Goal: Obtain resource: Download file/media

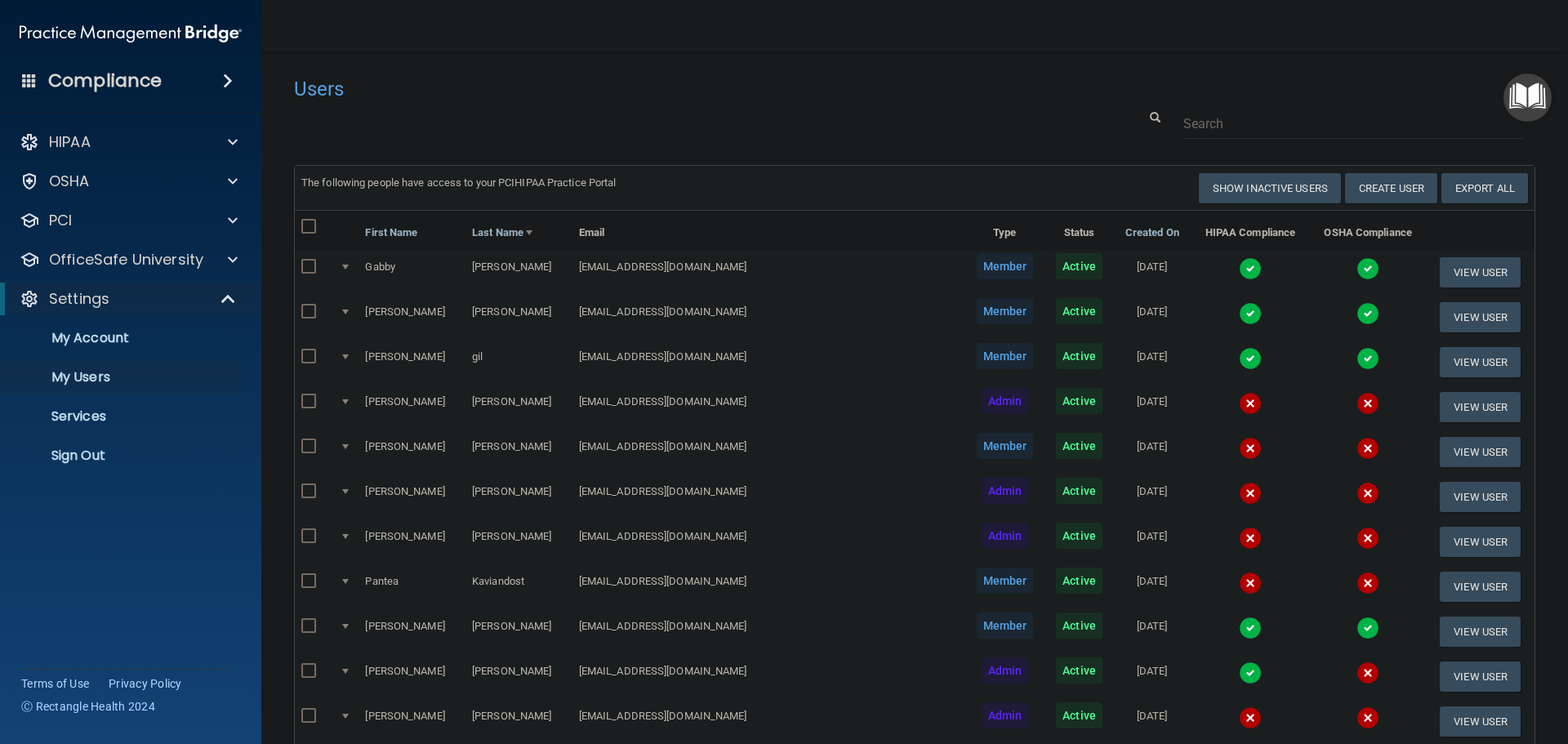
select select "20"
click at [94, 448] on p "Sign Out" at bounding box center [122, 456] width 223 height 16
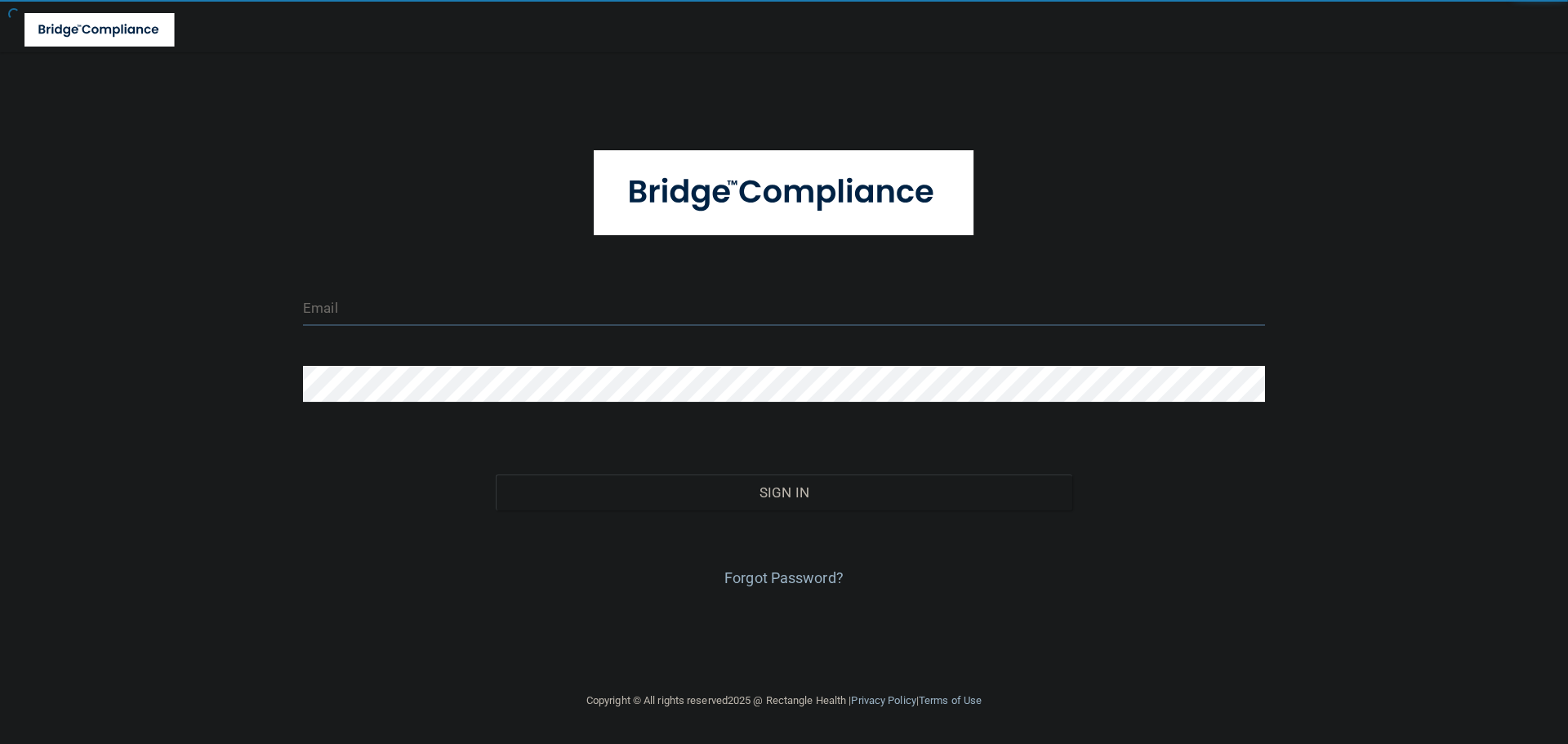
type input "cfletcher@rectanglehealth.com"
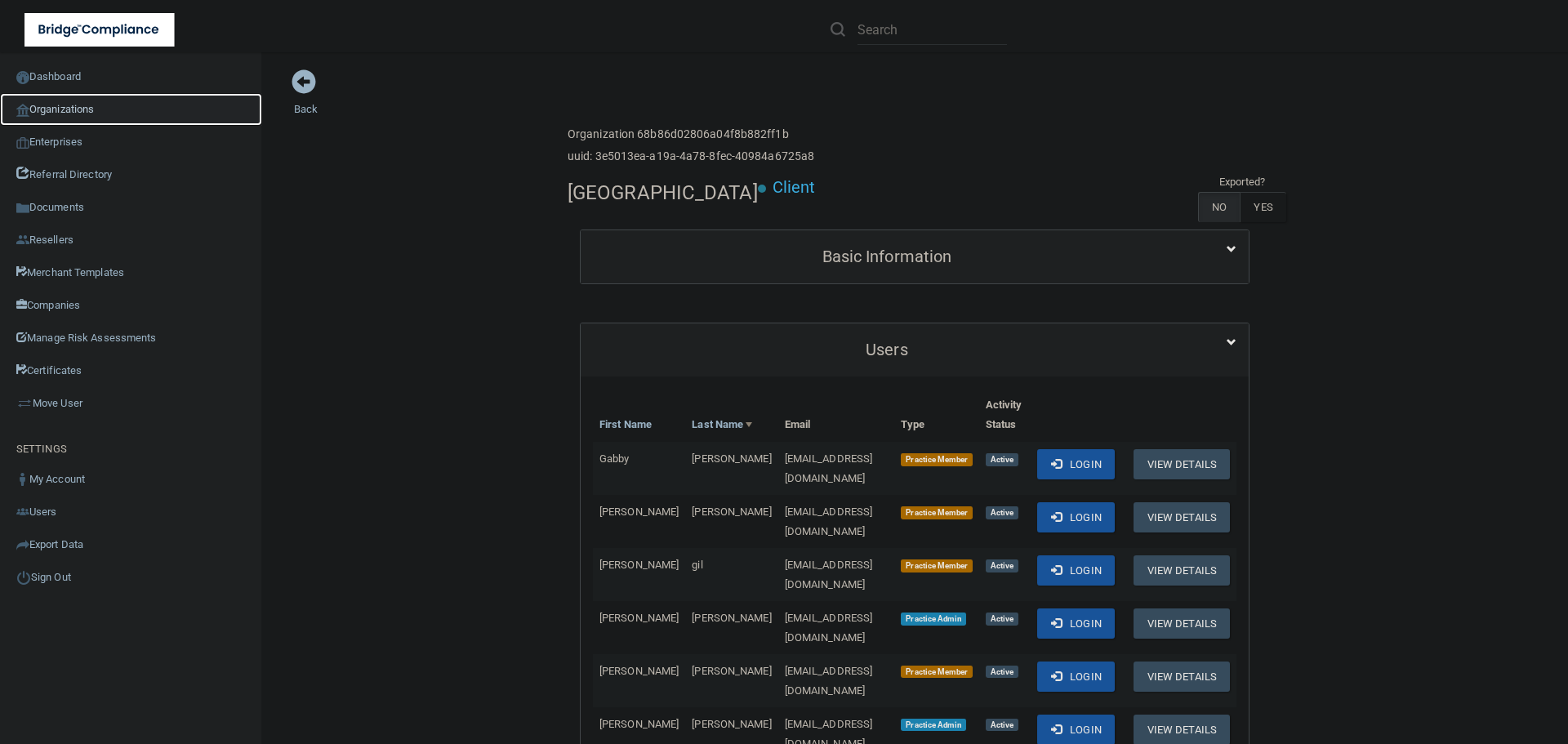
click at [71, 108] on link "Organizations" at bounding box center [131, 109] width 262 height 33
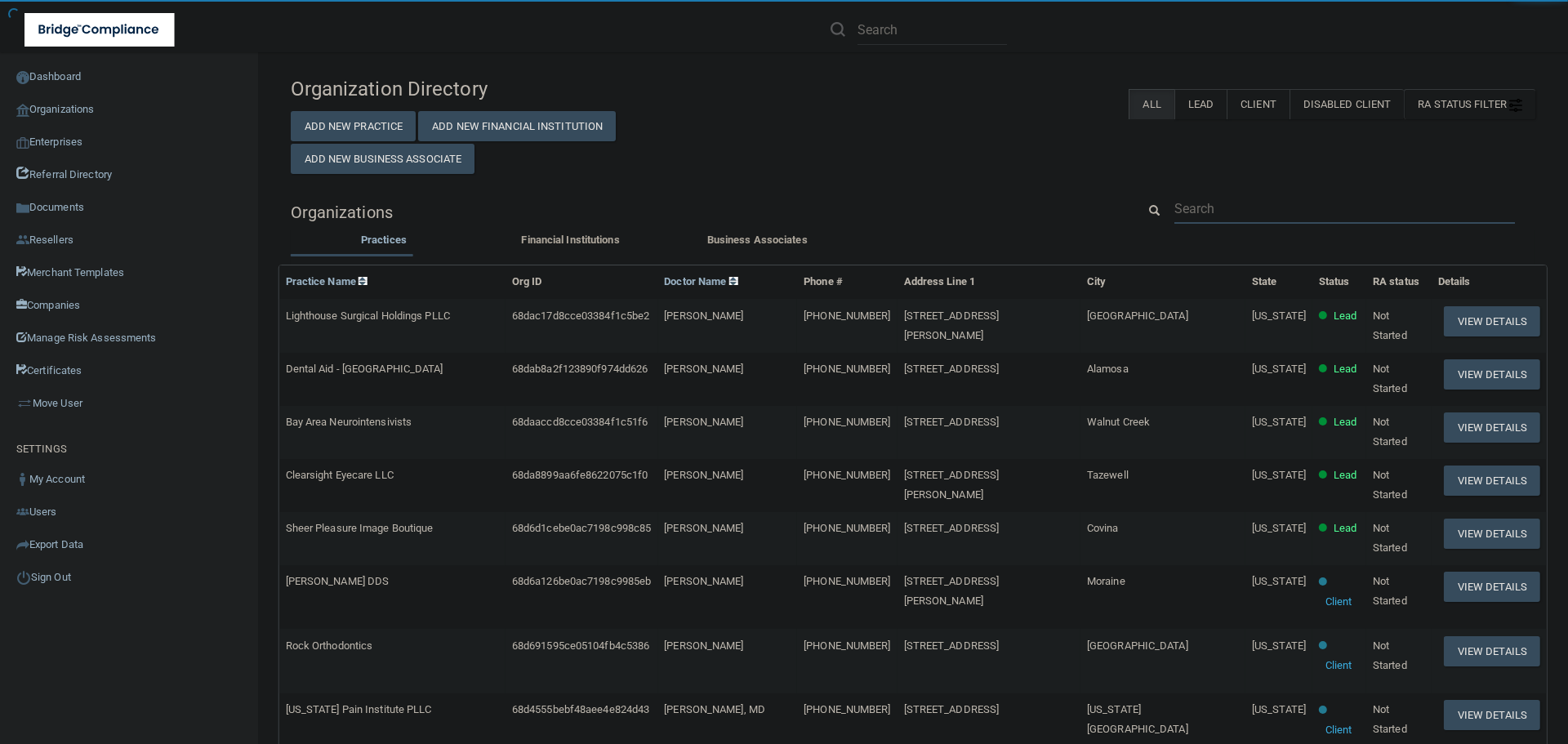
click at [1226, 204] on input "text" at bounding box center [1345, 209] width 341 height 30
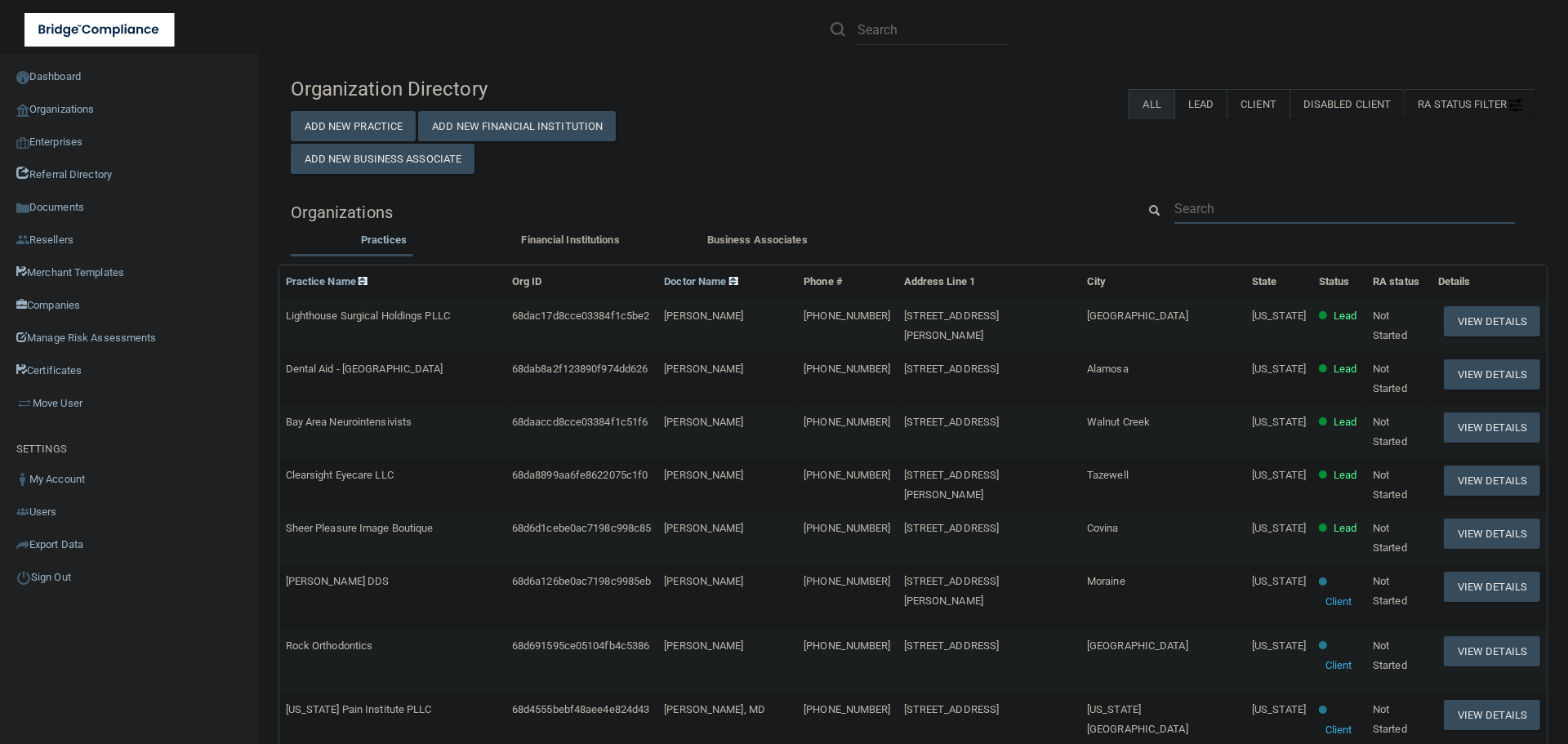
paste input "Northpointe Dental Care"
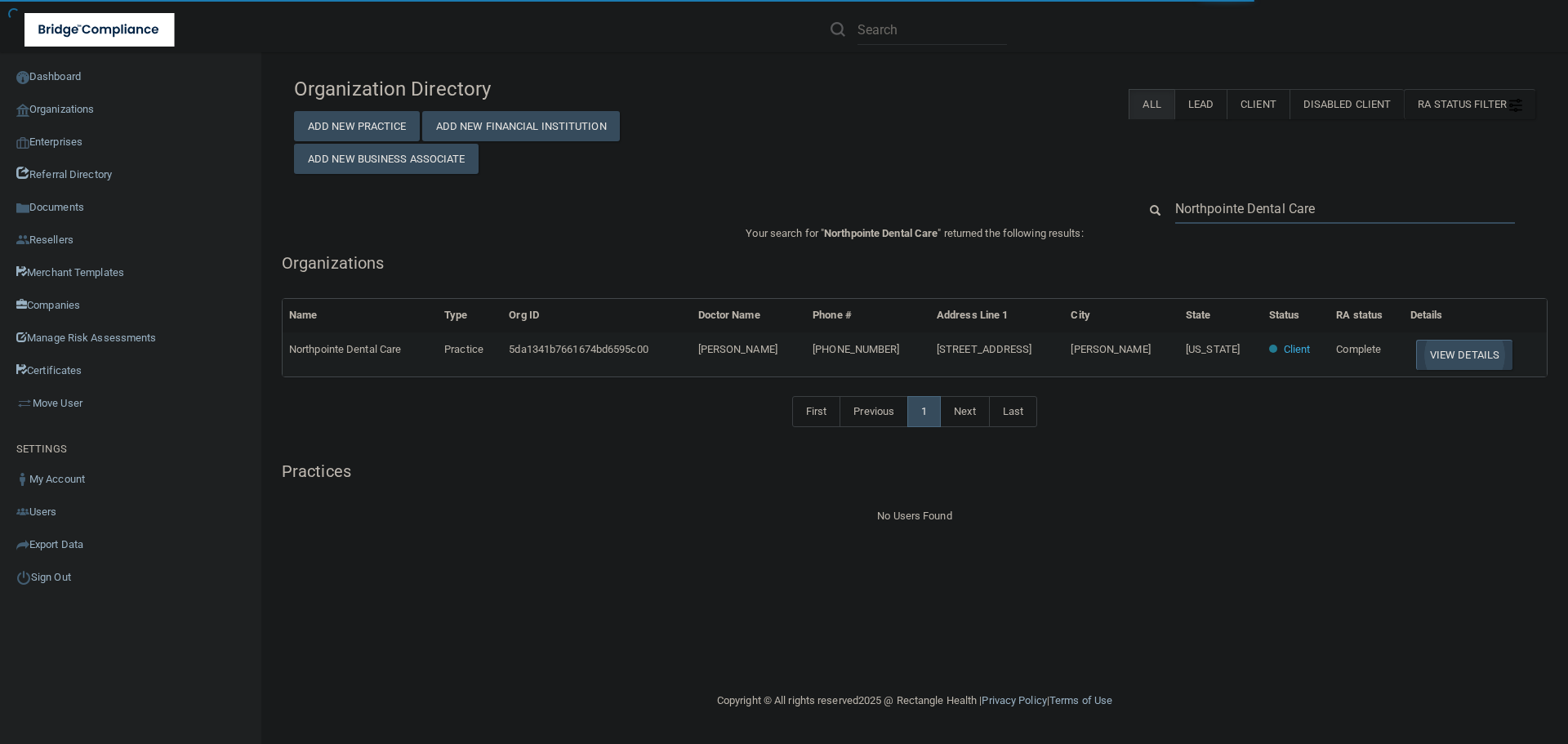
type input "Northpointe Dental Care"
click at [1455, 352] on button "View Details" at bounding box center [1464, 355] width 96 height 30
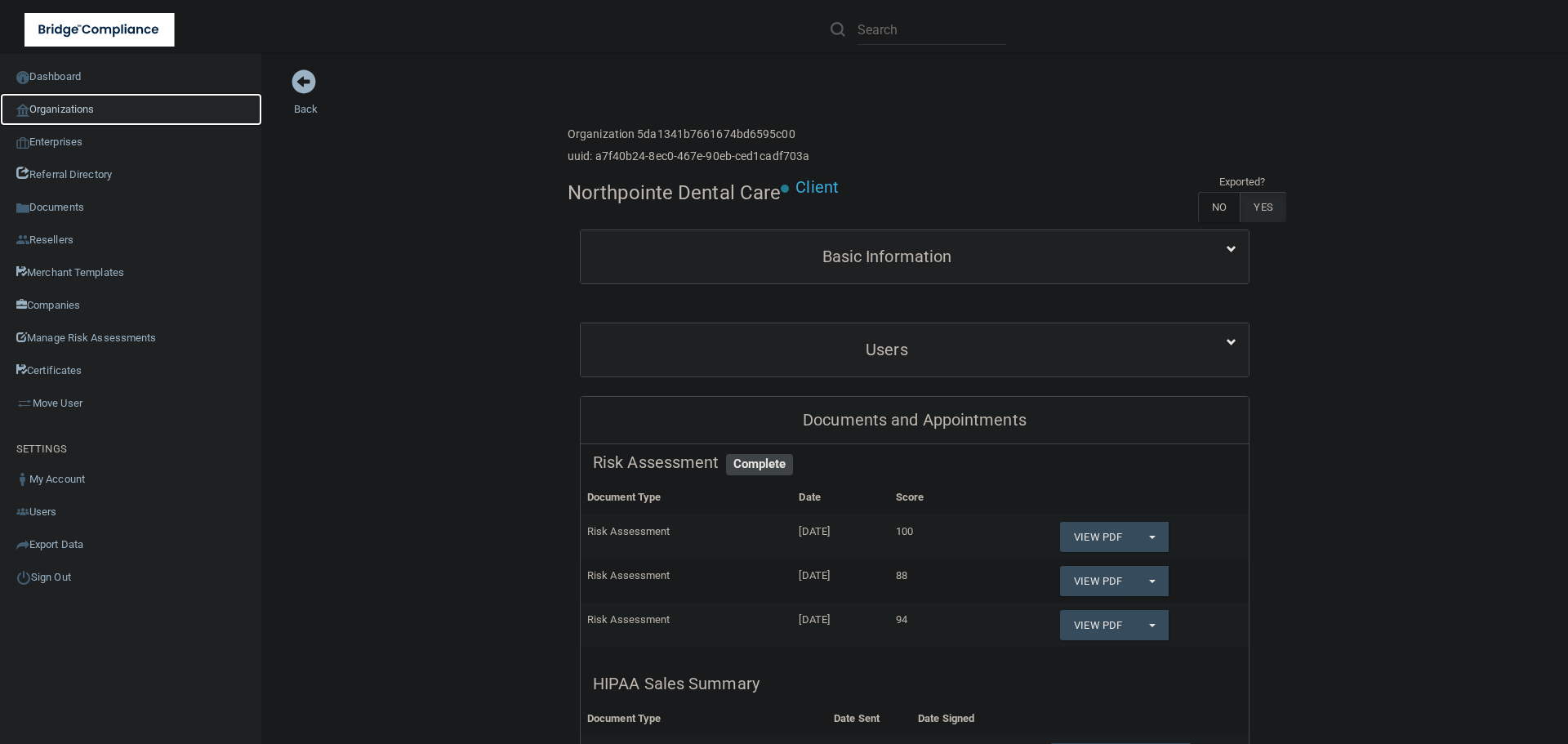
click at [85, 105] on link "Organizations" at bounding box center [131, 109] width 262 height 33
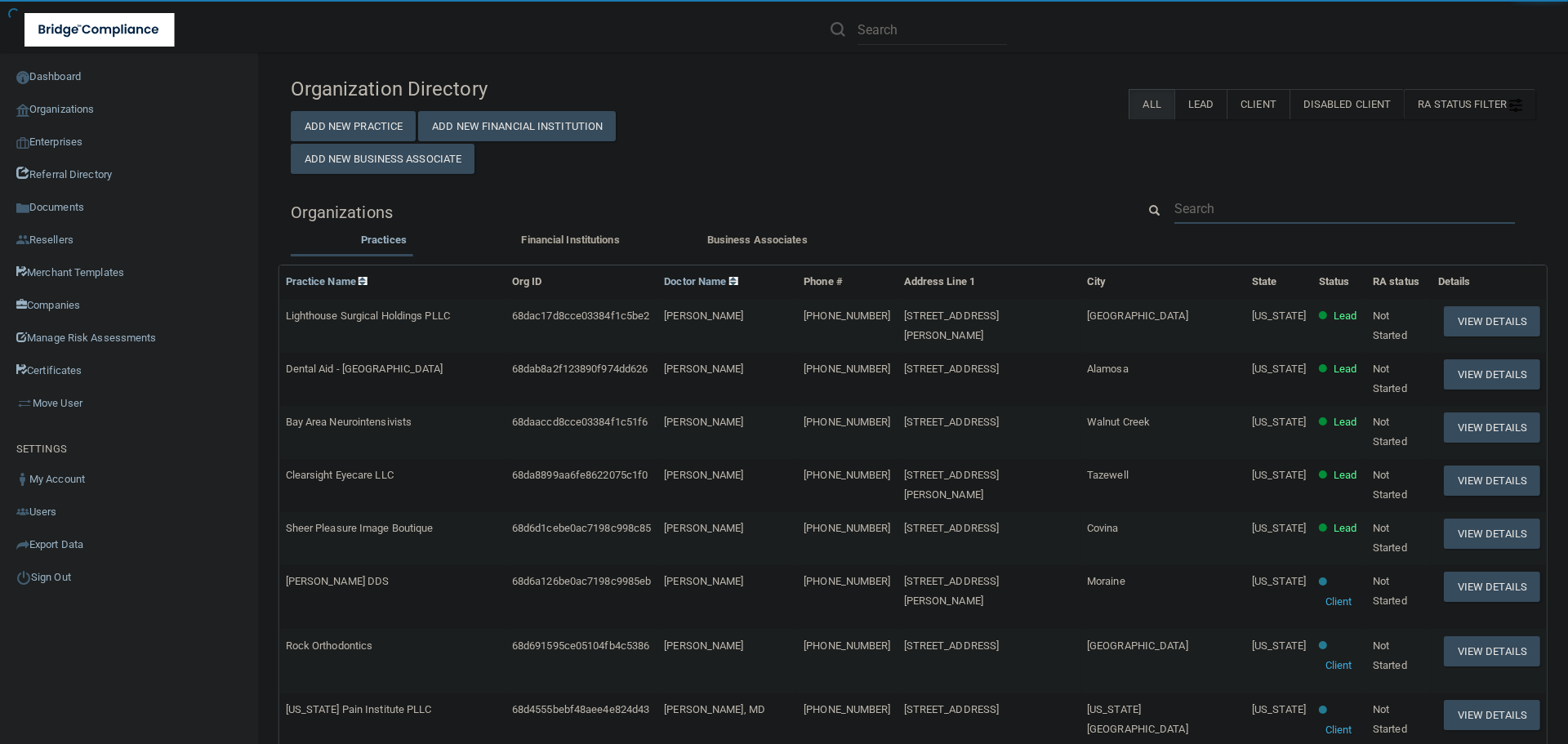
click at [1249, 216] on input "text" at bounding box center [1345, 209] width 341 height 30
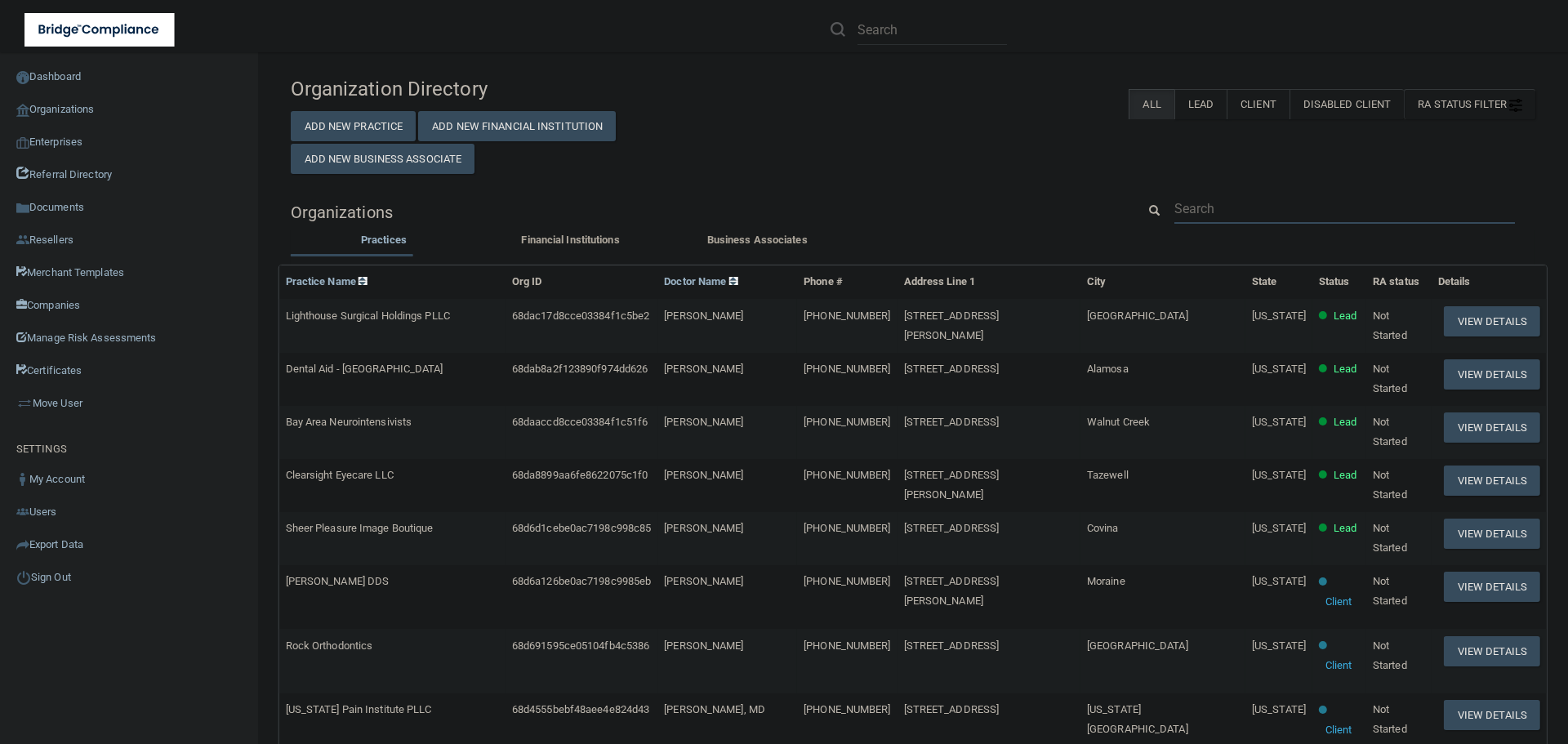
paste input "[PERSON_NAME] PLLC"
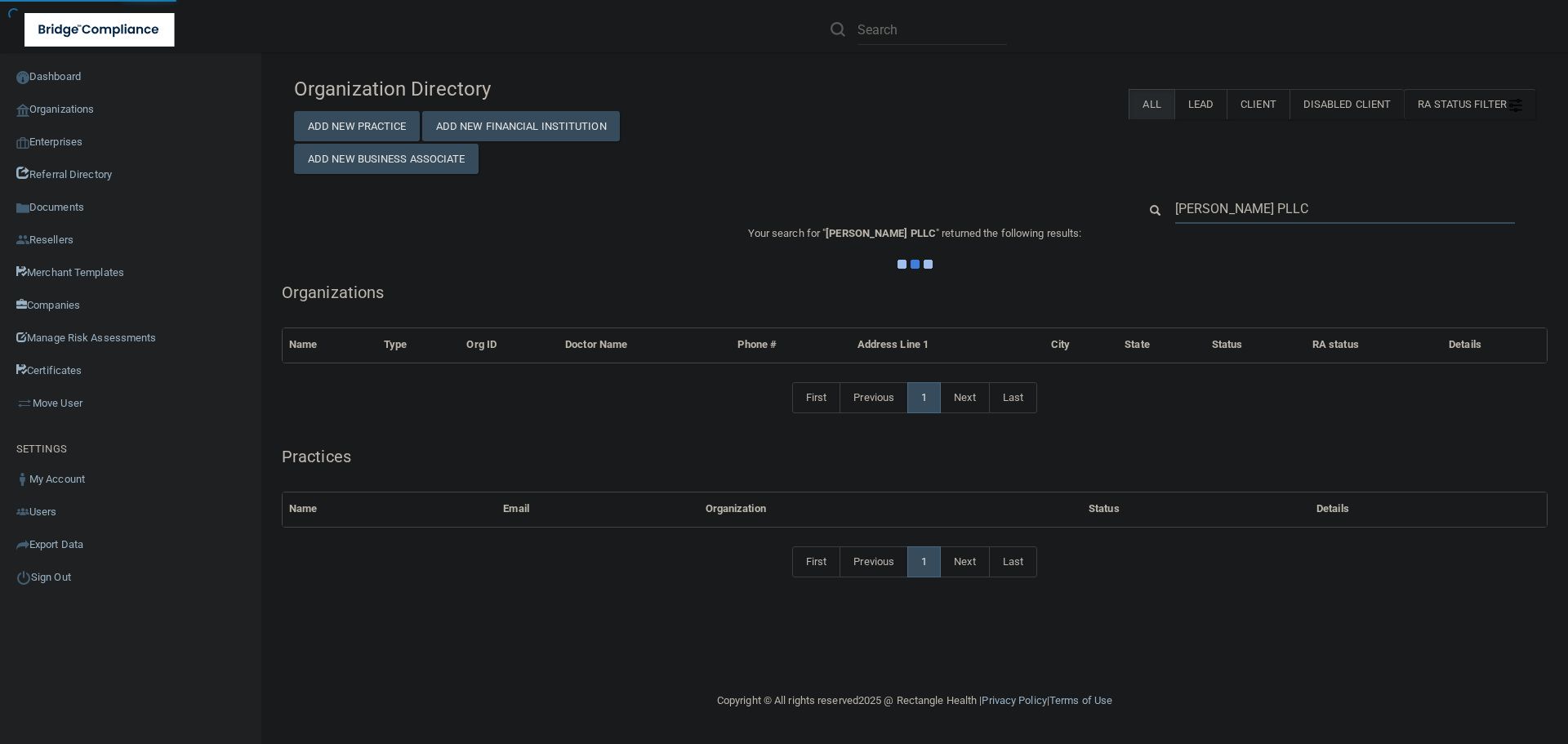
type input "[PERSON_NAME] PLLC"
click at [888, 153] on div "Organization Directory Add New Practice Add New Financial Institution Add New B…" at bounding box center [914, 122] width 1266 height 105
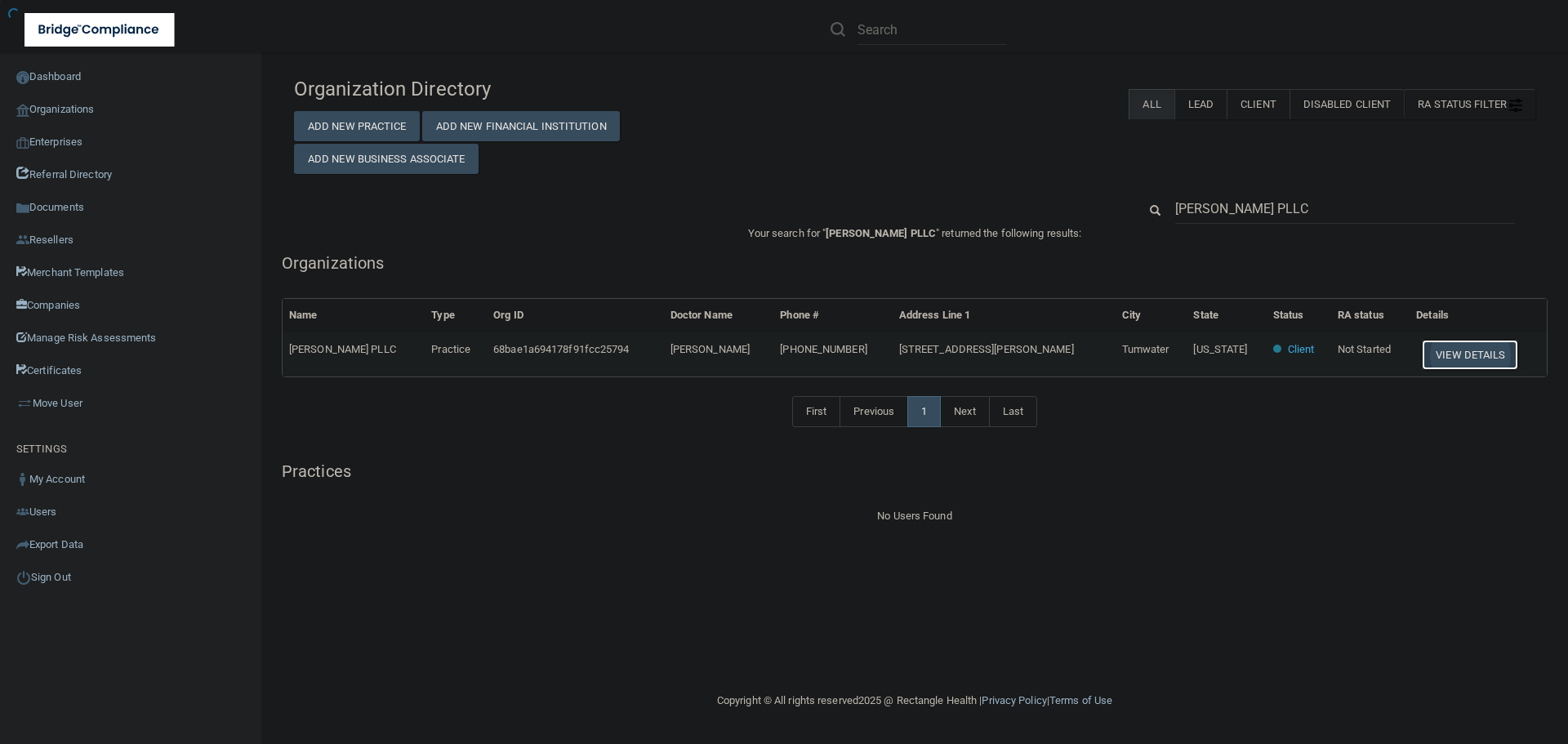
click at [1460, 351] on button "View Details" at bounding box center [1469, 355] width 96 height 30
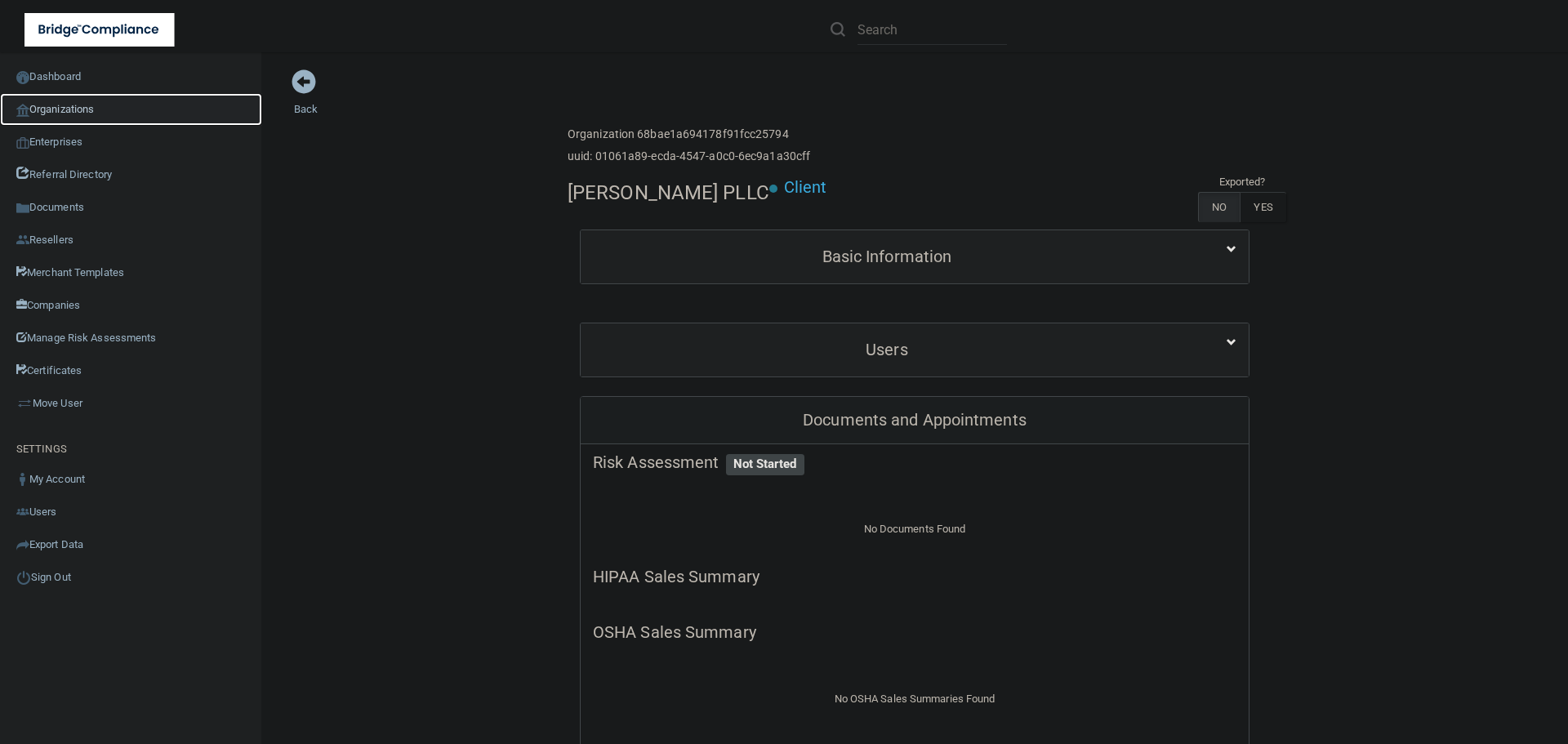
click at [69, 101] on link "Organizations" at bounding box center [131, 109] width 262 height 33
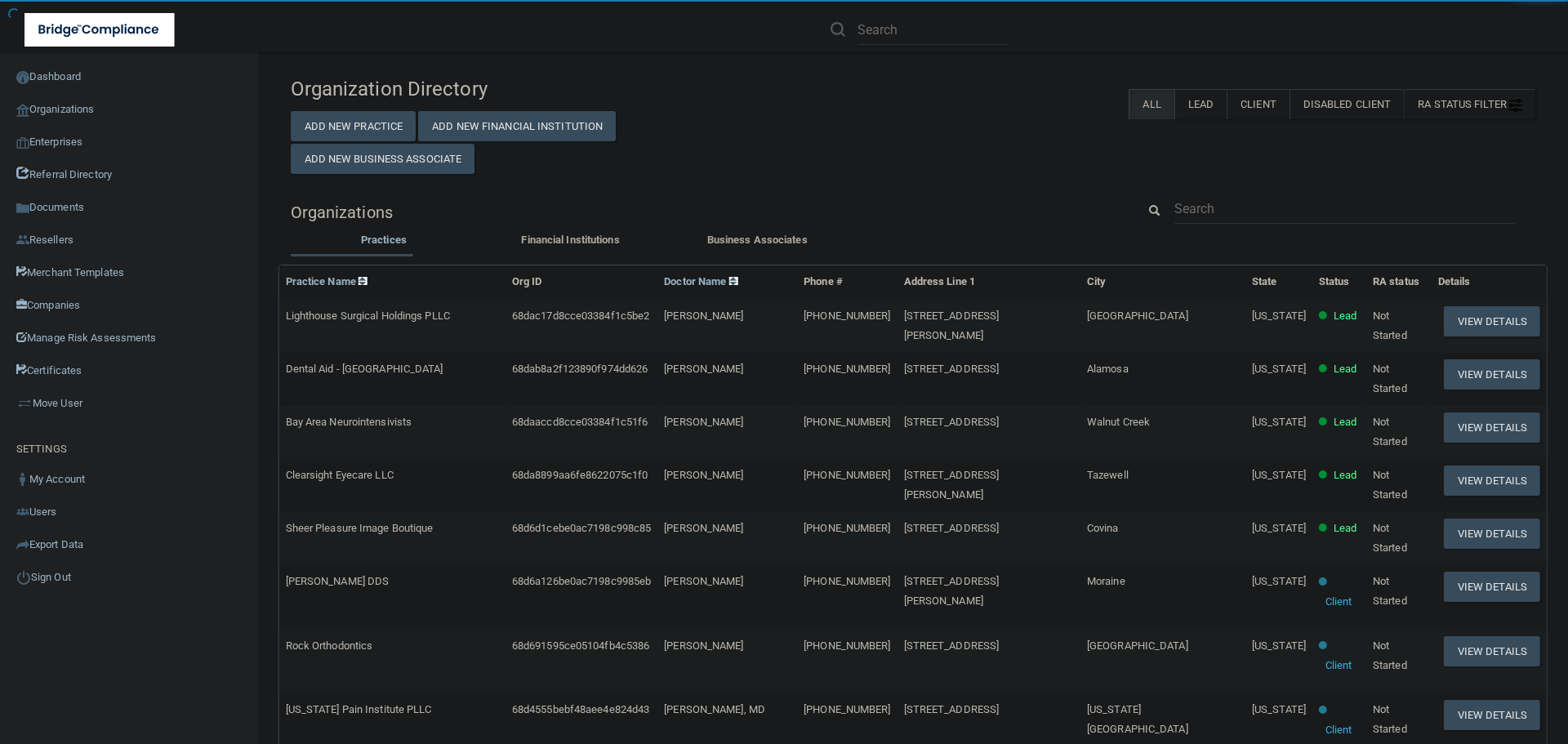
click at [1258, 188] on div "Organization Directory Add New Practice Add New Financial Institution Add New B…" at bounding box center [913, 641] width 1244 height 1143
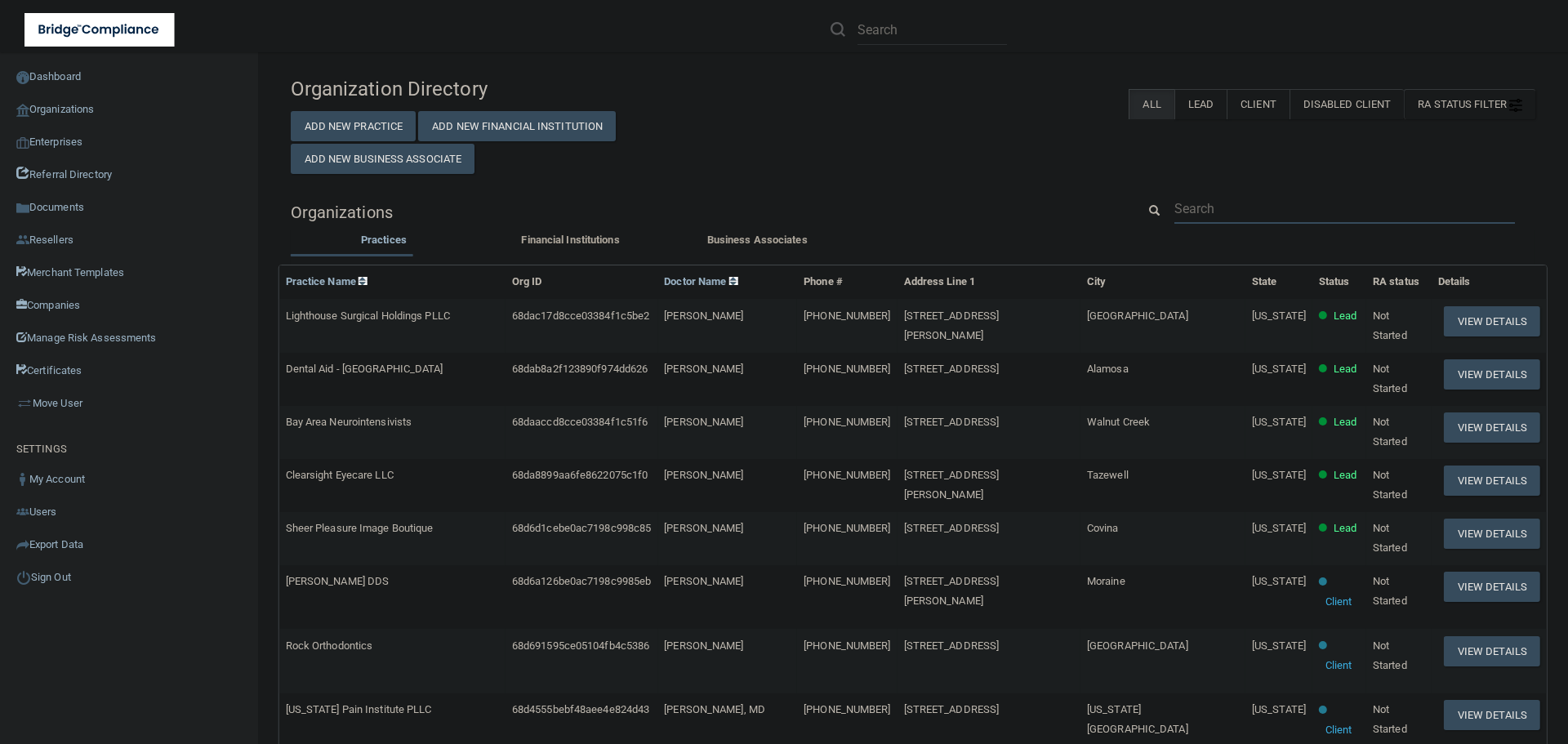
click at [1231, 202] on input "text" at bounding box center [1345, 209] width 341 height 30
paste input "[GEOGRAPHIC_DATA]"
type input "[GEOGRAPHIC_DATA]"
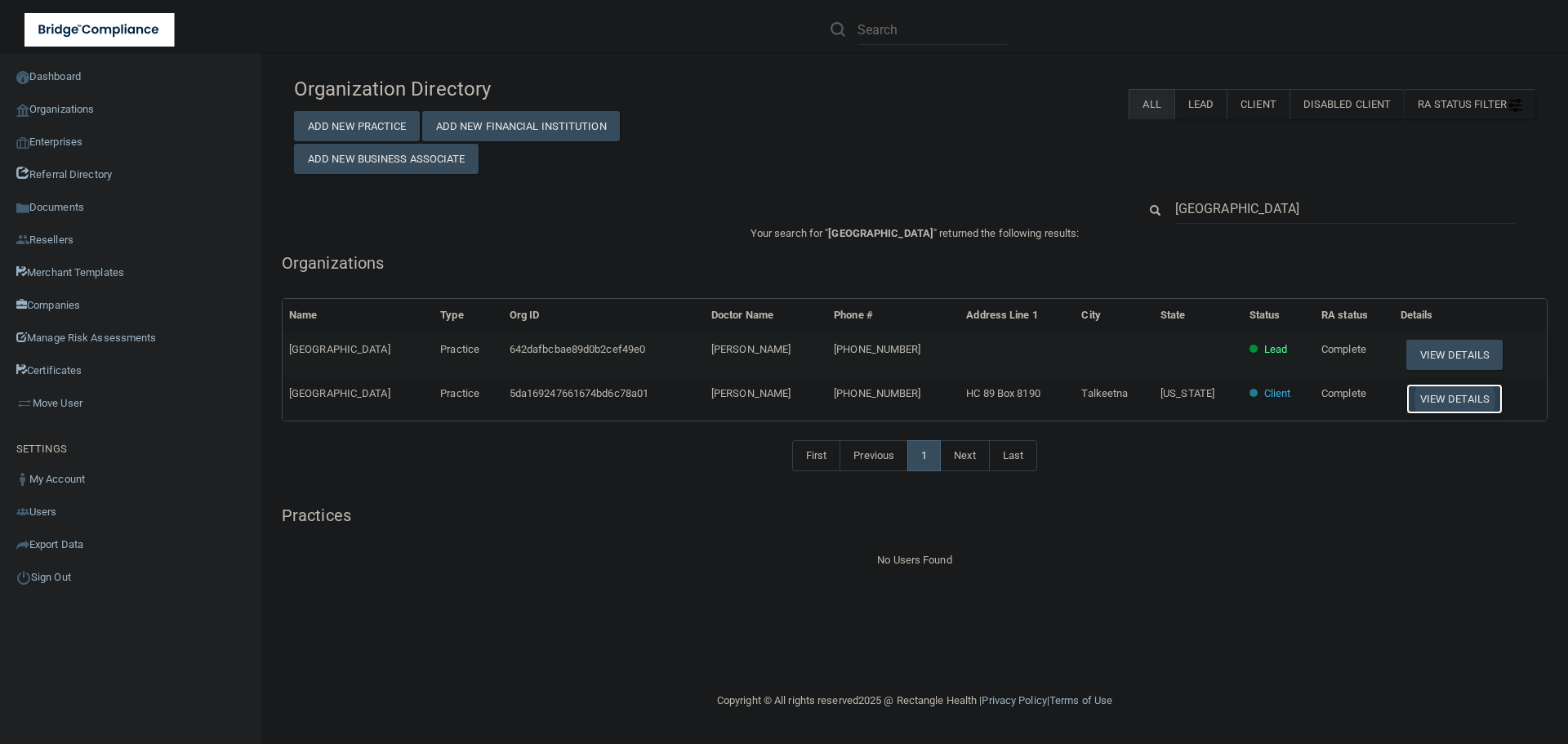
click at [1451, 393] on button "View Details" at bounding box center [1454, 398] width 96 height 30
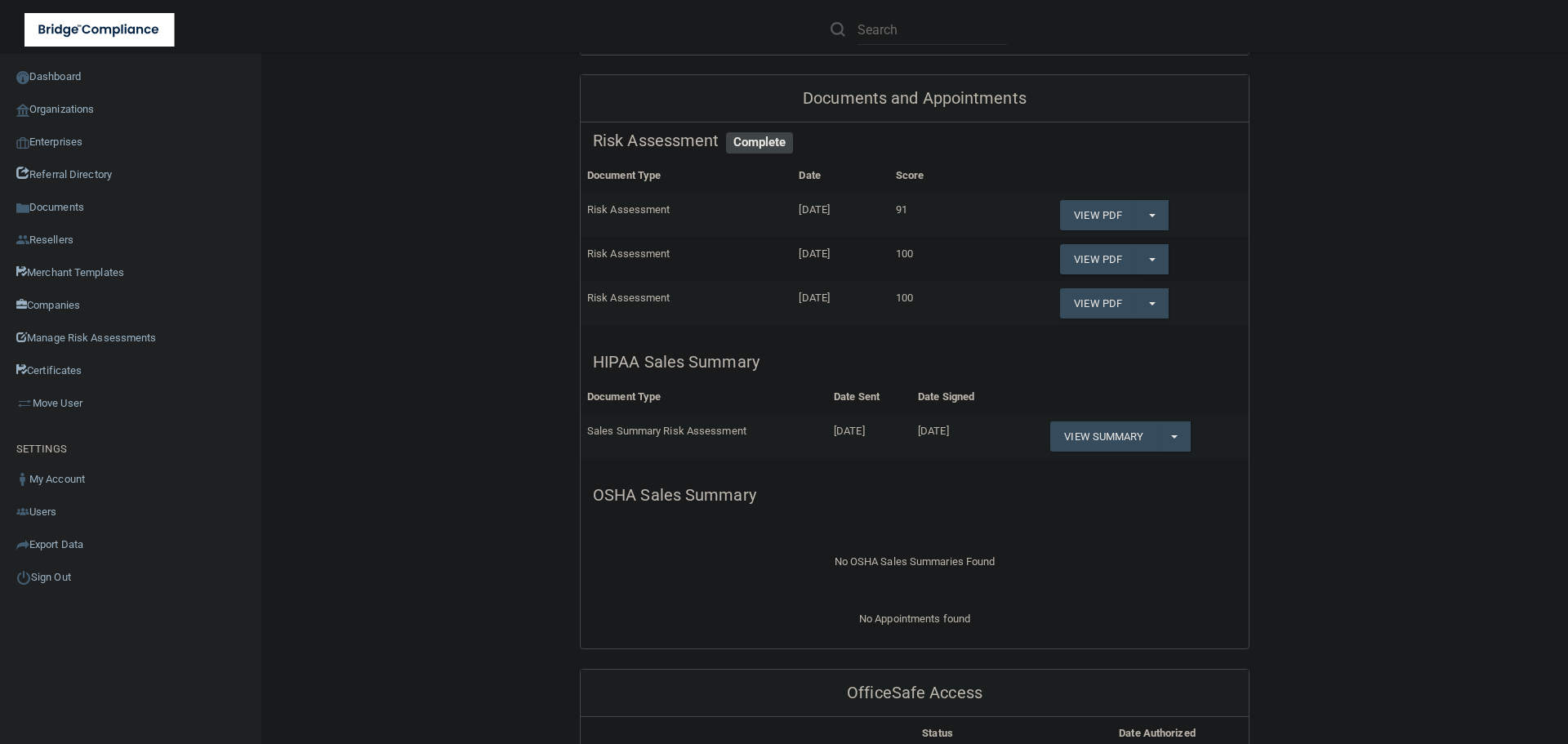
scroll to position [327, 0]
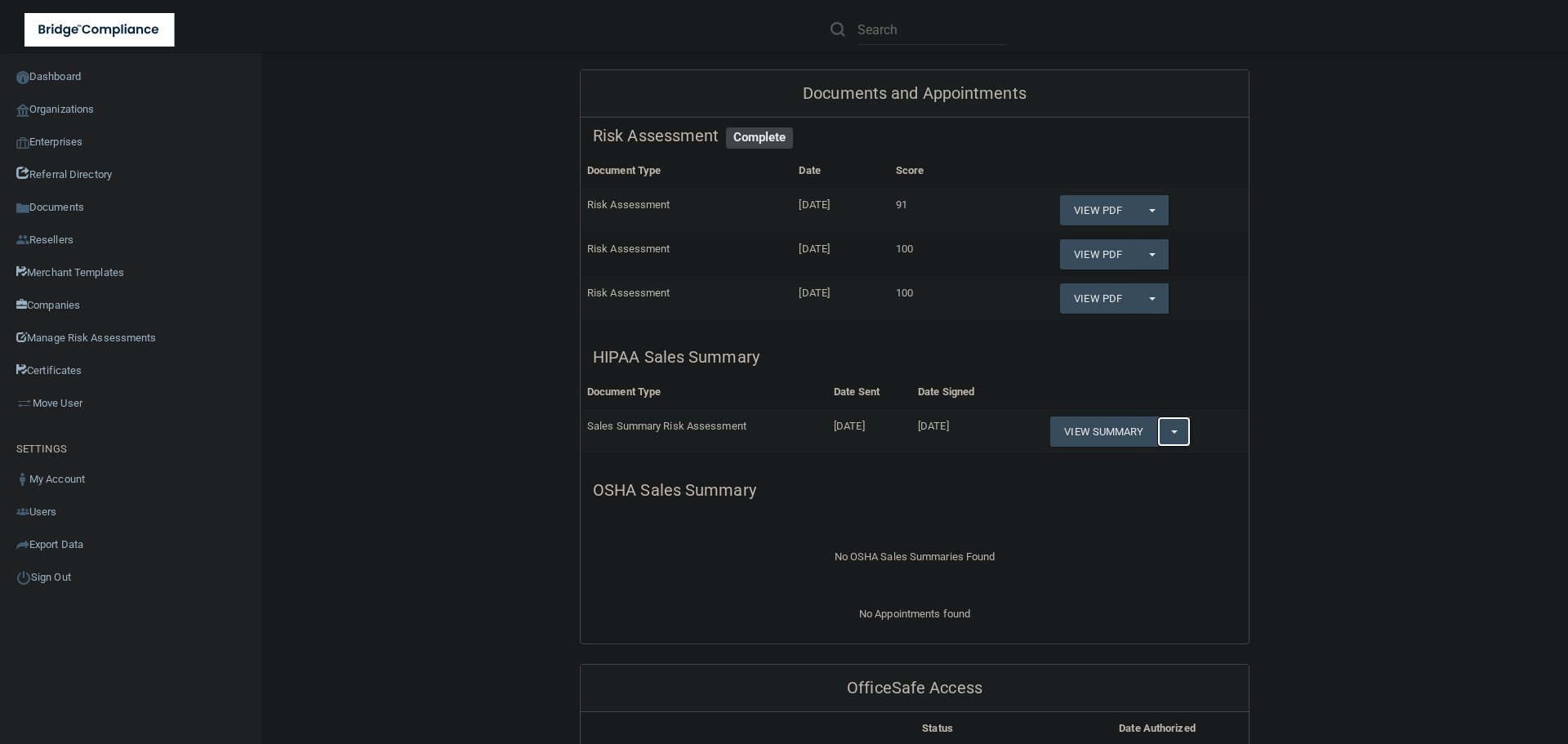
click at [1173, 434] on span "button" at bounding box center [1175, 432] width 7 height 3
click at [1122, 477] on link "Download as PDF" at bounding box center [1117, 465] width 136 height 25
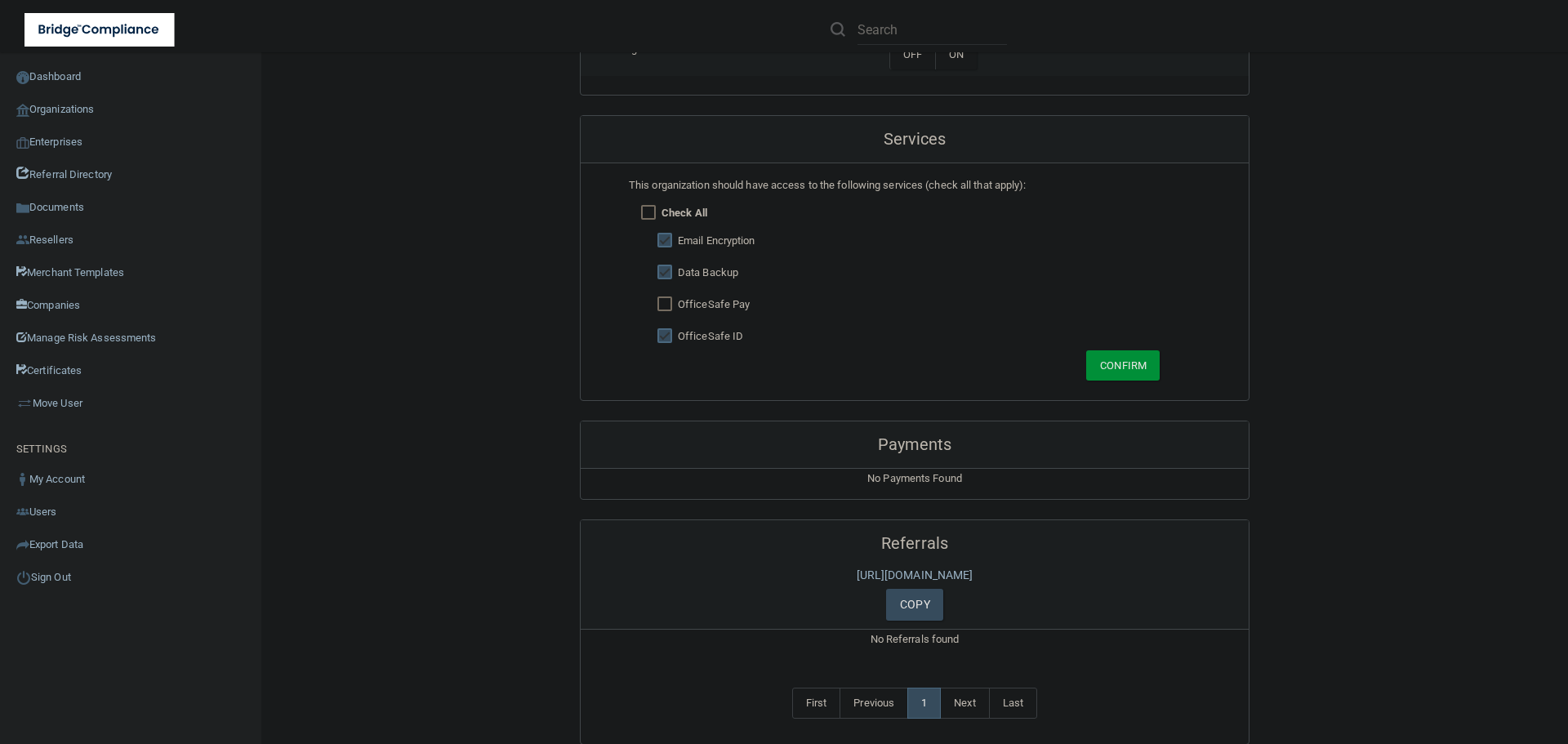
scroll to position [1224, 0]
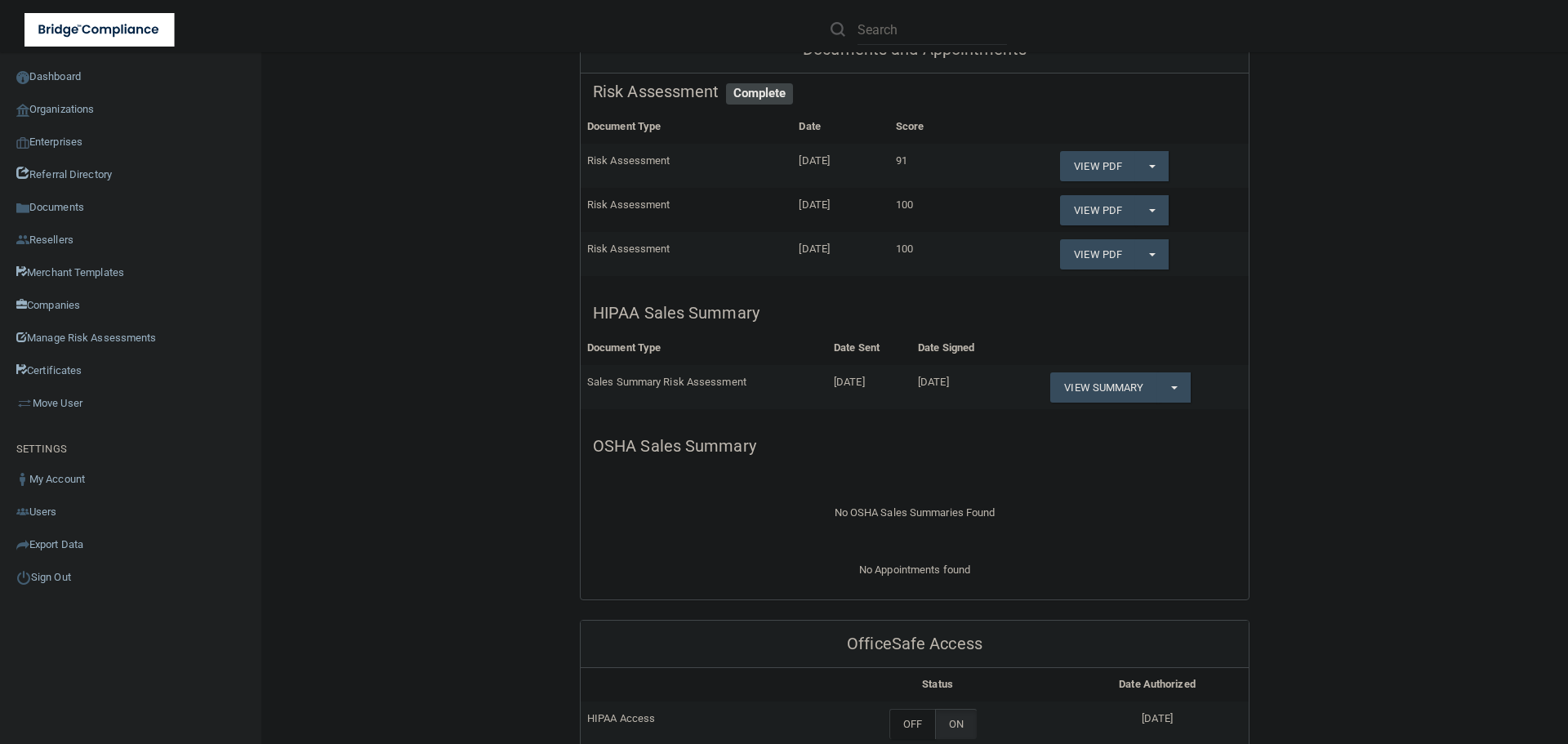
scroll to position [408, 0]
